Goal: Use online tool/utility: Utilize a website feature to perform a specific function

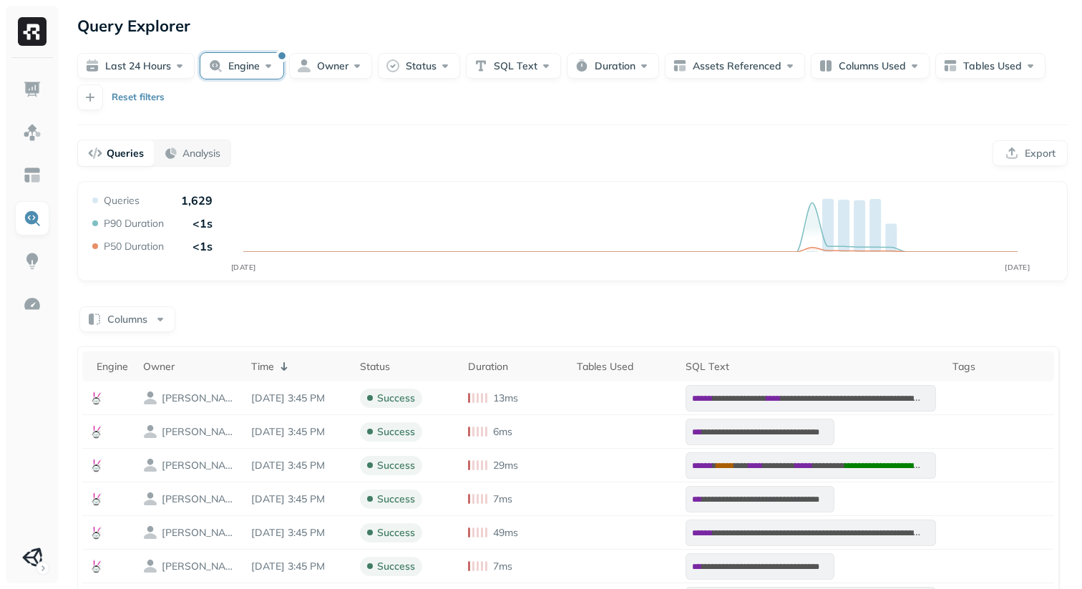
click at [262, 79] on button "Engine" at bounding box center [241, 66] width 83 height 26
click at [543, 158] on div "**********" at bounding box center [572, 485] width 1019 height 971
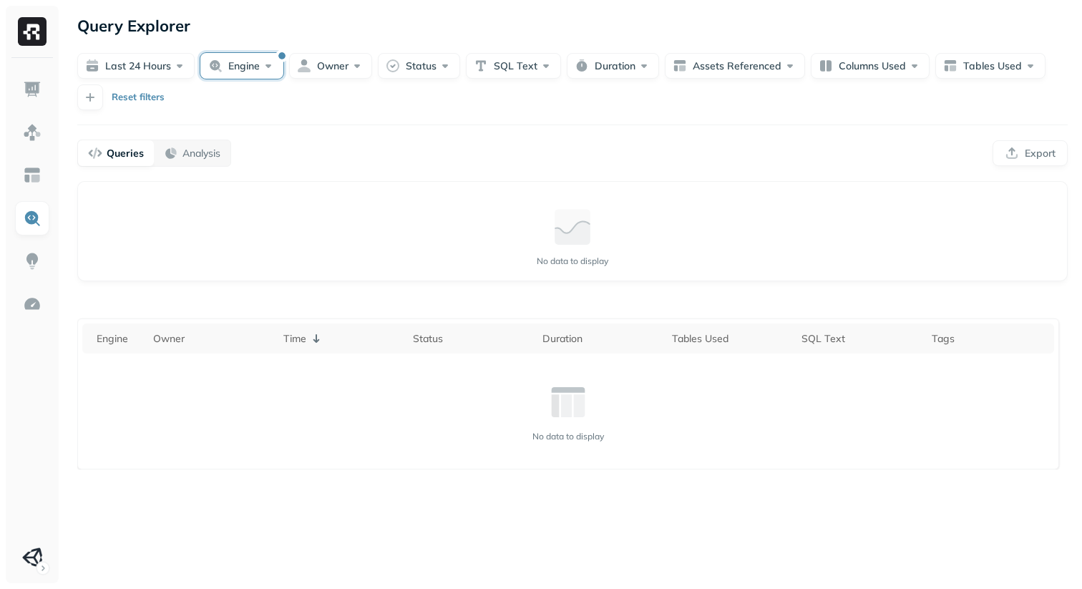
click at [276, 79] on button "Engine" at bounding box center [241, 66] width 83 height 26
click at [581, 167] on div "Queries Analysis Export" at bounding box center [572, 153] width 991 height 27
drag, startPoint x: 1000, startPoint y: 395, endPoint x: 938, endPoint y: 308, distance: 107.3
click at [990, 354] on th "Tags" at bounding box center [990, 339] width 130 height 30
